Goal: Transaction & Acquisition: Purchase product/service

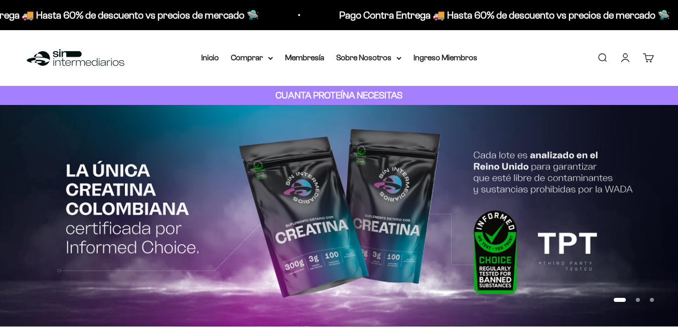
click at [481, 164] on img at bounding box center [339, 215] width 678 height 221
drag, startPoint x: 0, startPoint y: 0, endPoint x: 441, endPoint y: 169, distance: 471.7
click at [481, 164] on img at bounding box center [339, 215] width 678 height 221
